Goal: Task Accomplishment & Management: Manage account settings

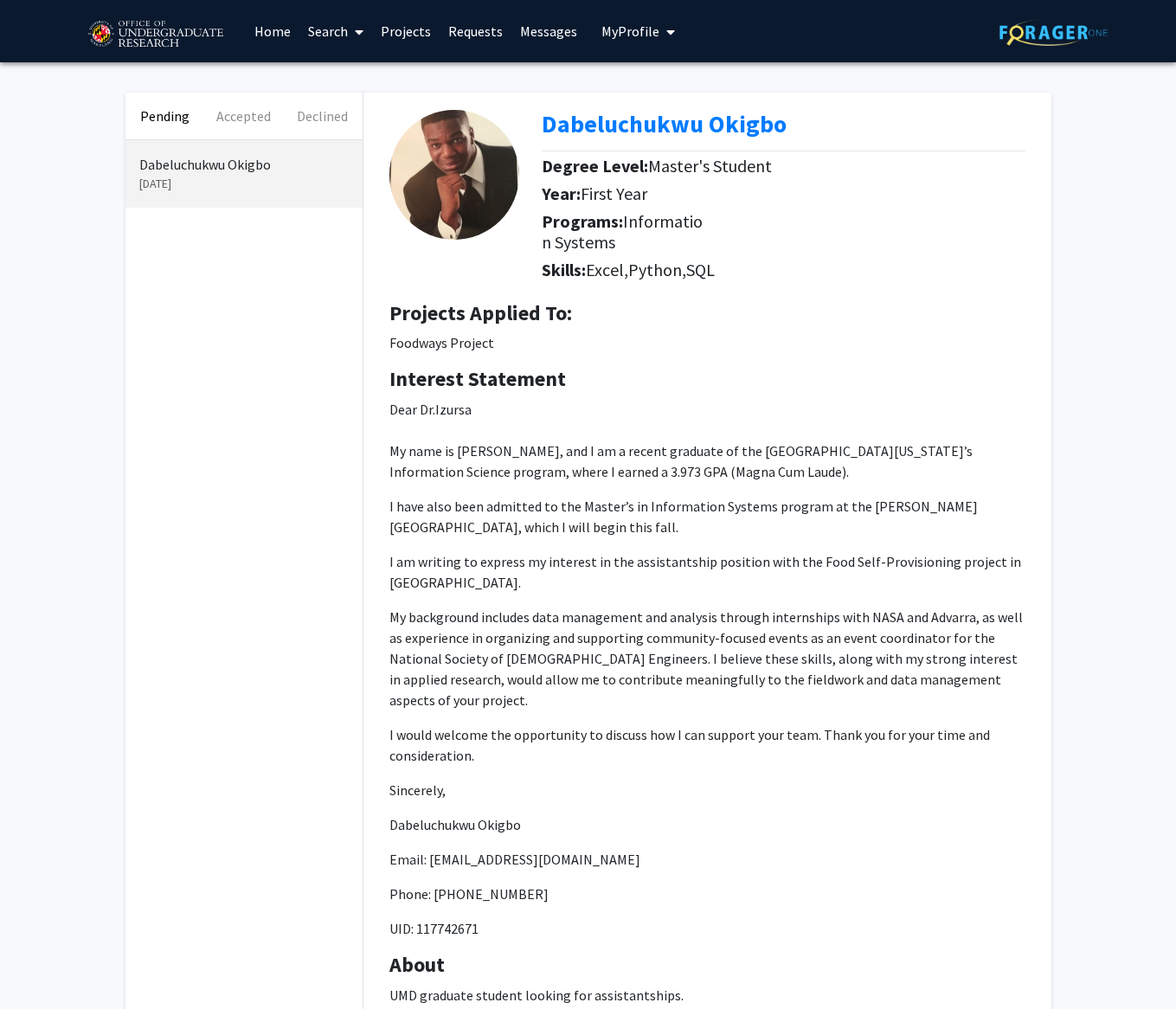
click at [411, 28] on link "Projects" at bounding box center [405, 31] width 67 height 60
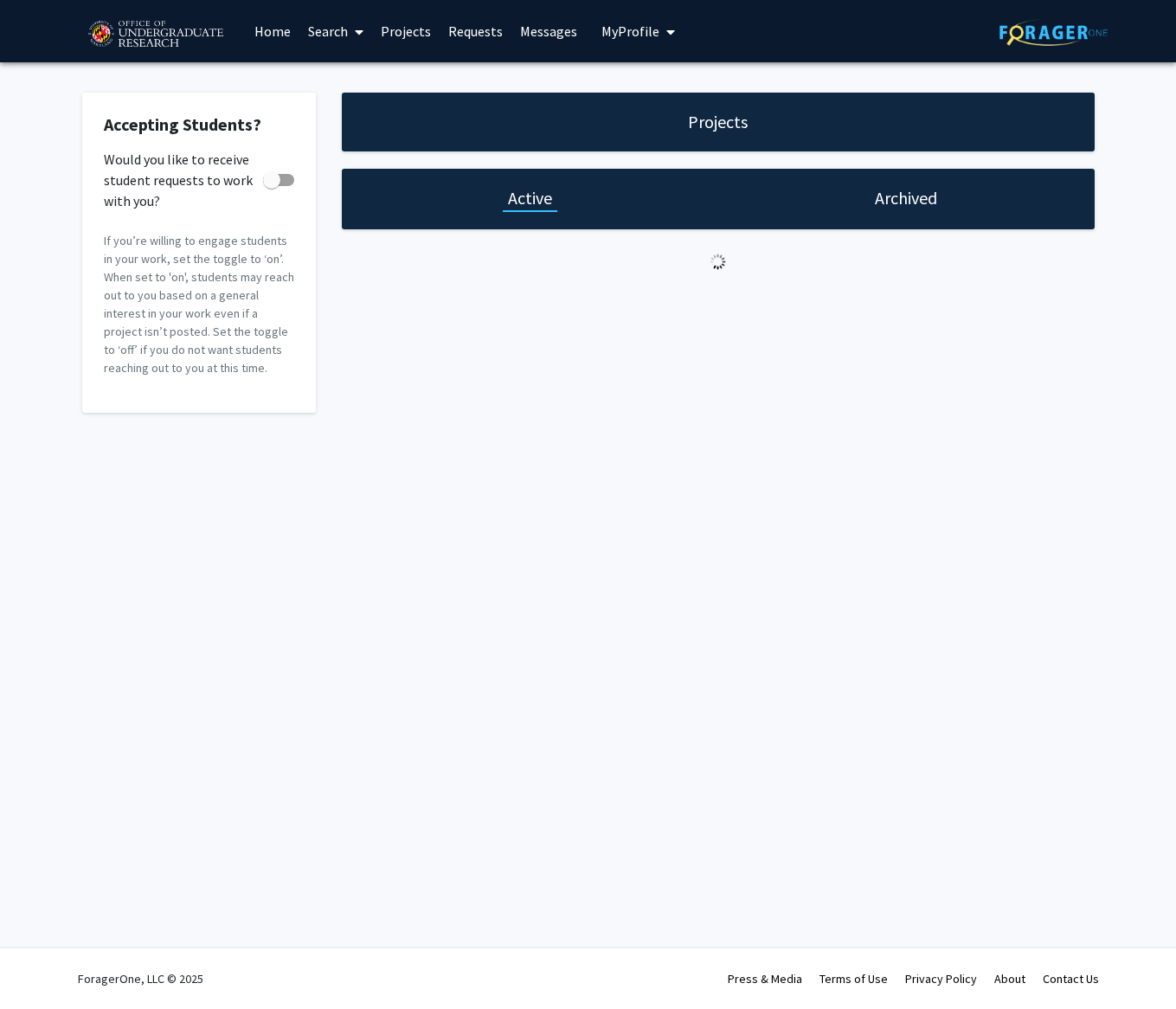
checkbox input "true"
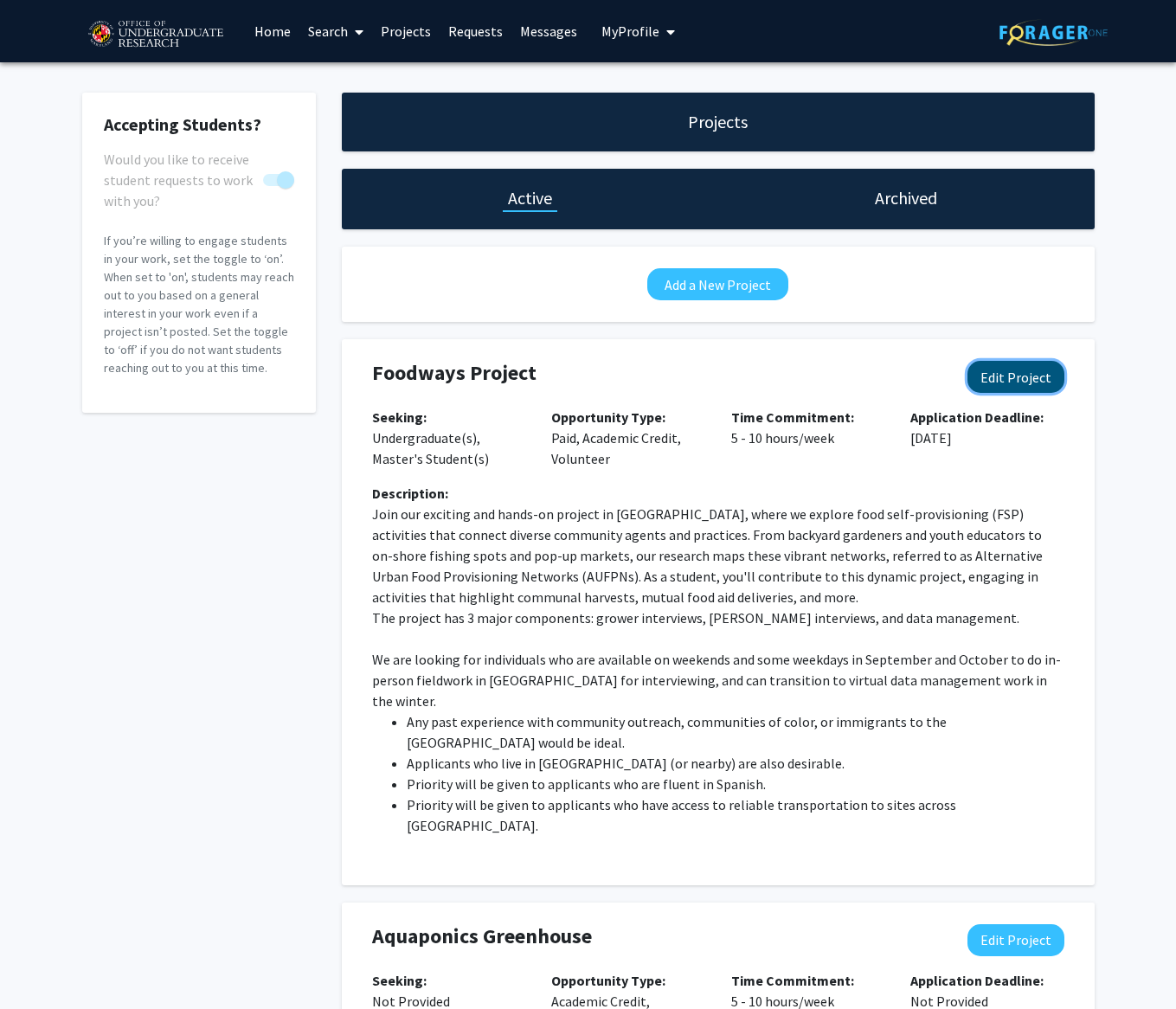
click at [1019, 379] on button "Edit Project" at bounding box center [1016, 377] width 97 height 32
select select "5 - 10"
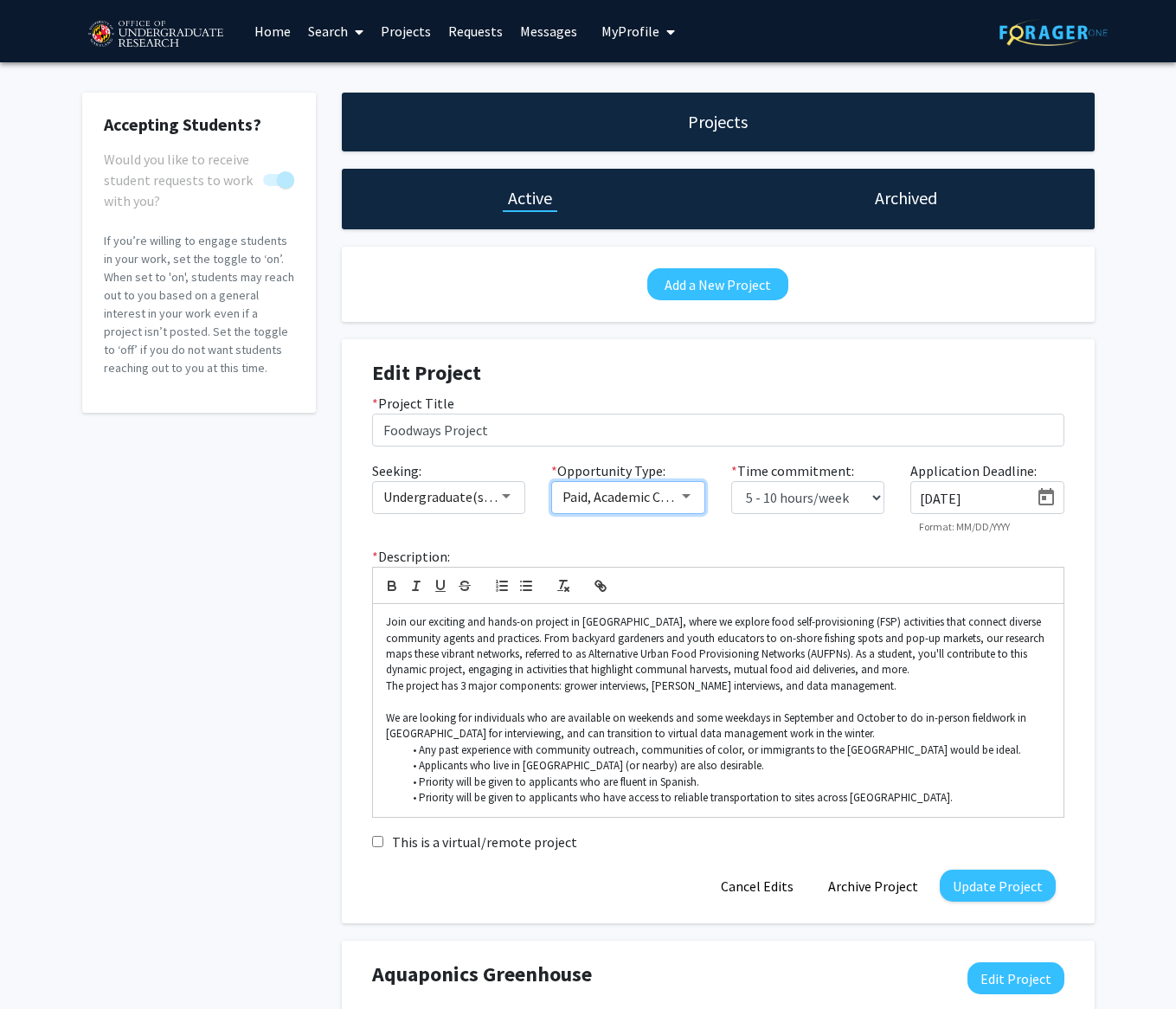
click at [688, 500] on div at bounding box center [685, 496] width 15 height 13
